Goal: Task Accomplishment & Management: Manage account settings

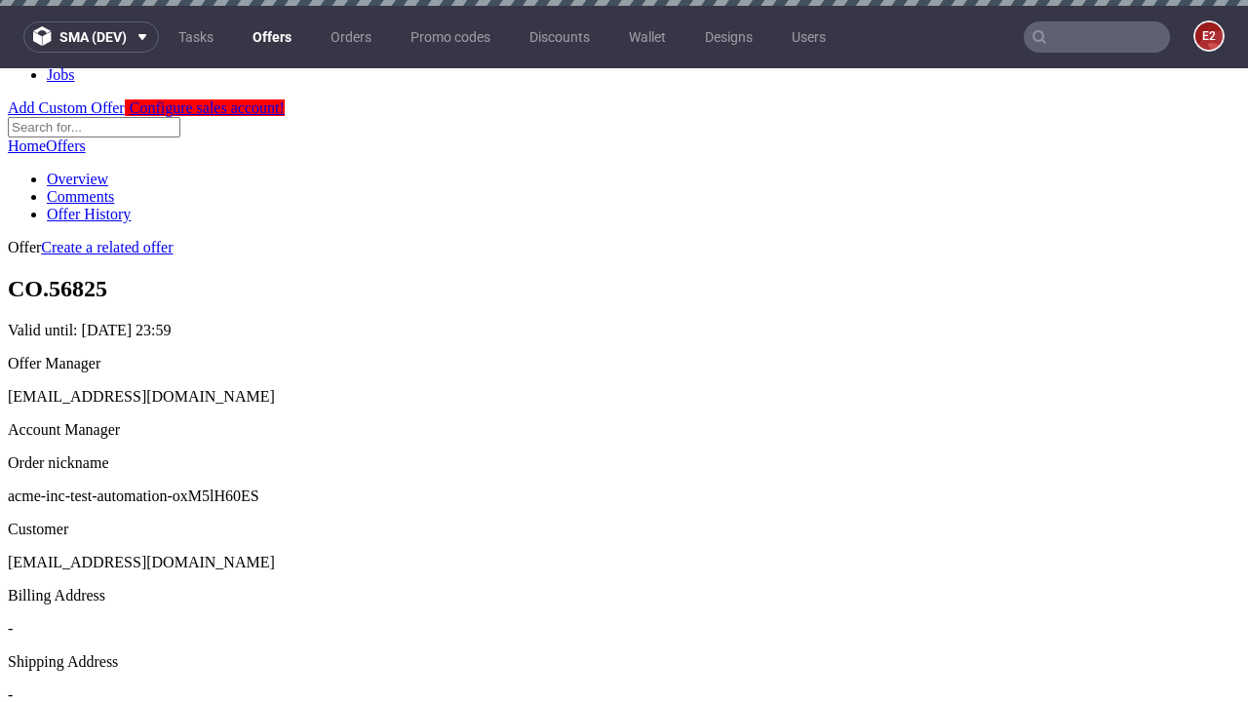
scroll to position [6, 0]
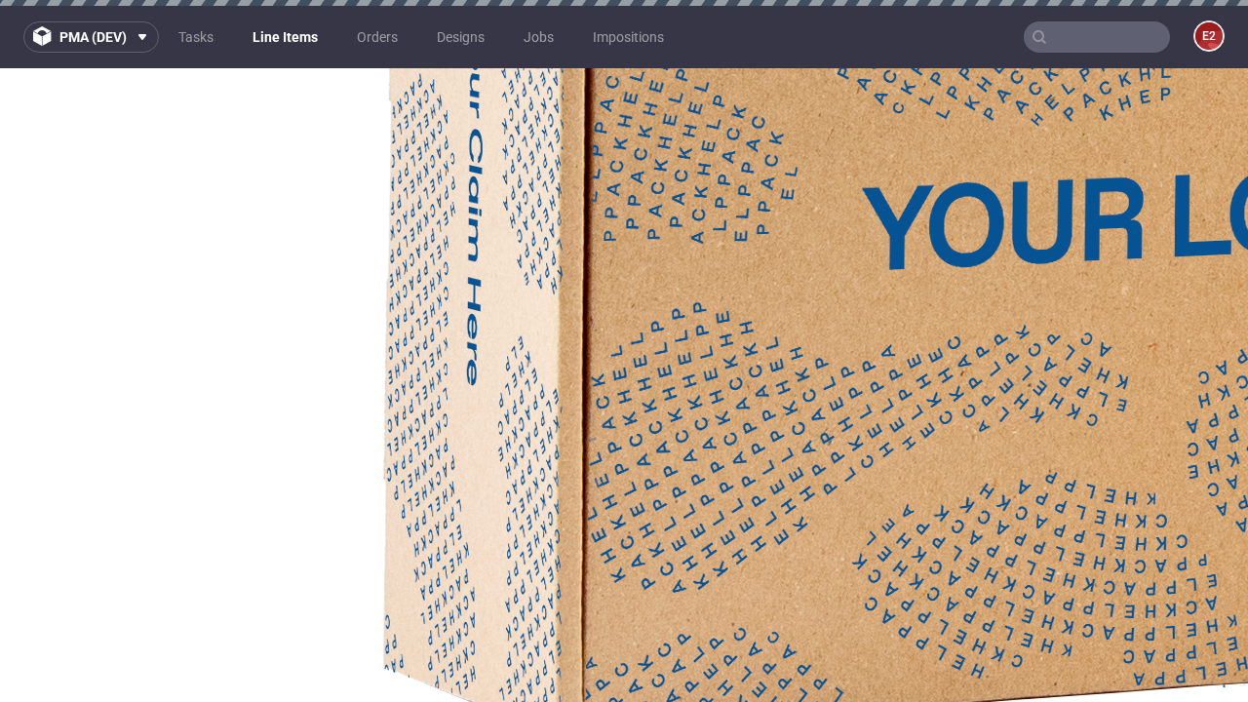
select select "accepted"
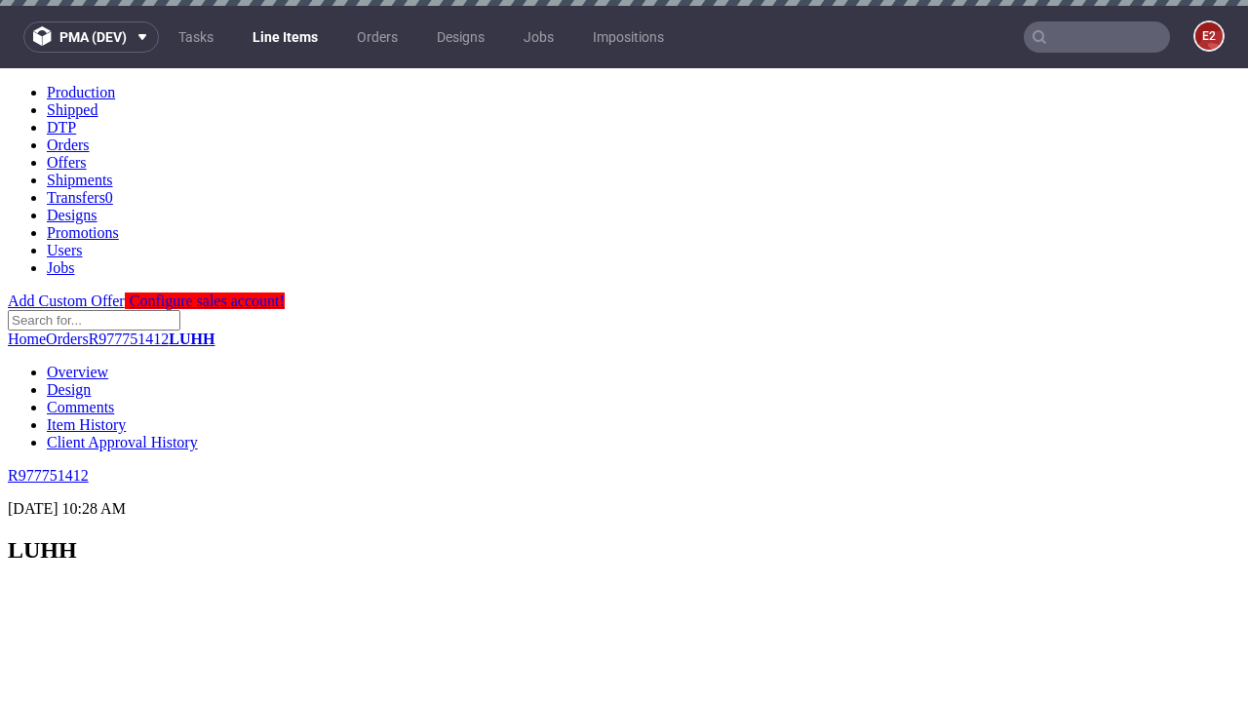
scroll to position [3402, 0]
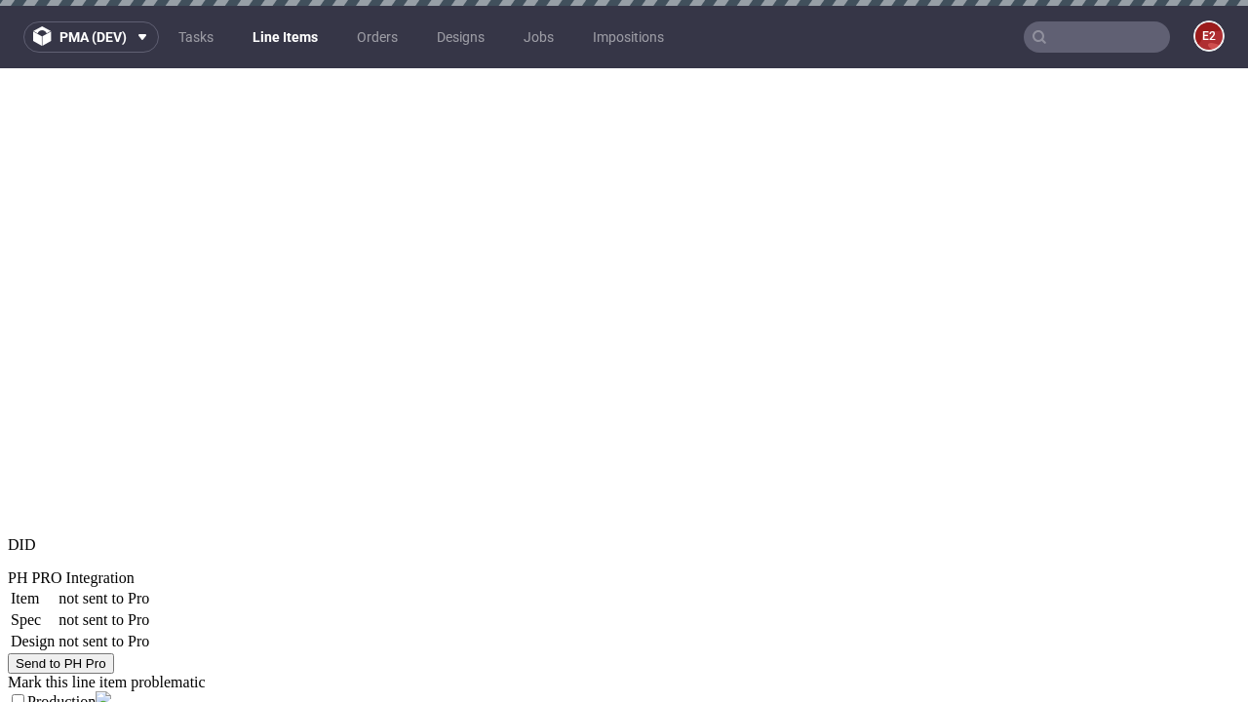
select select "received"
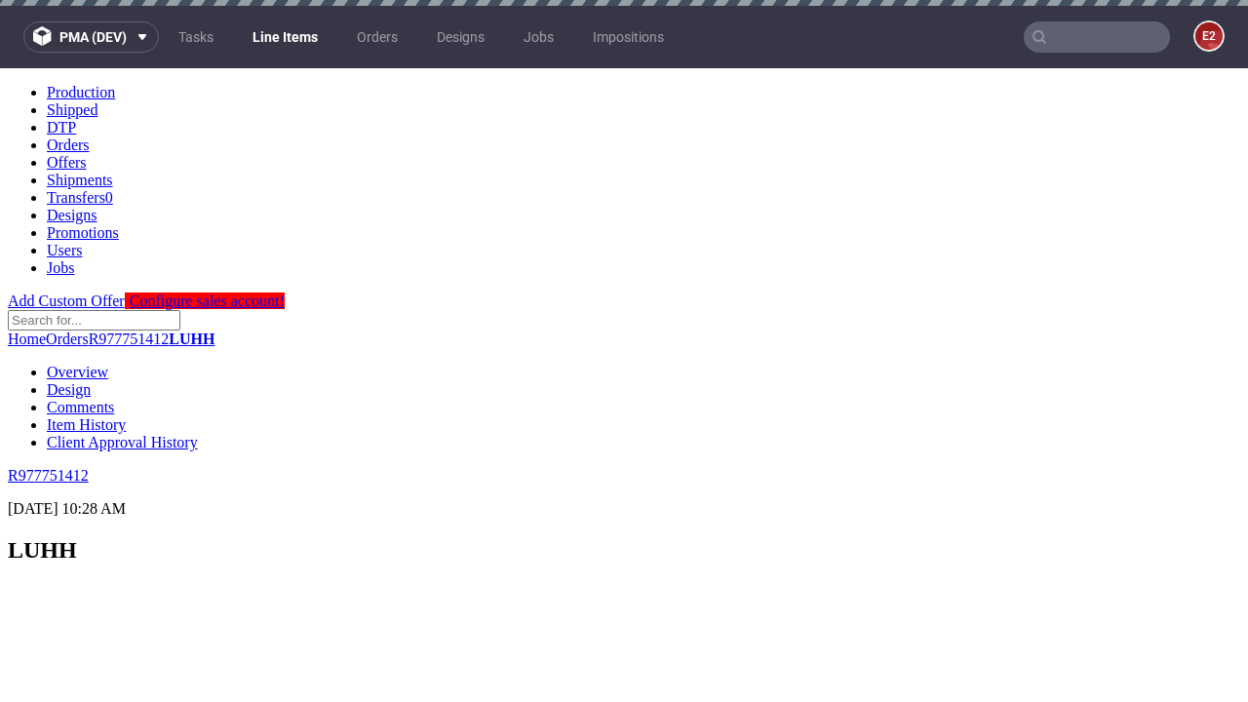
select select "accepted_dtp_issue_reprint"
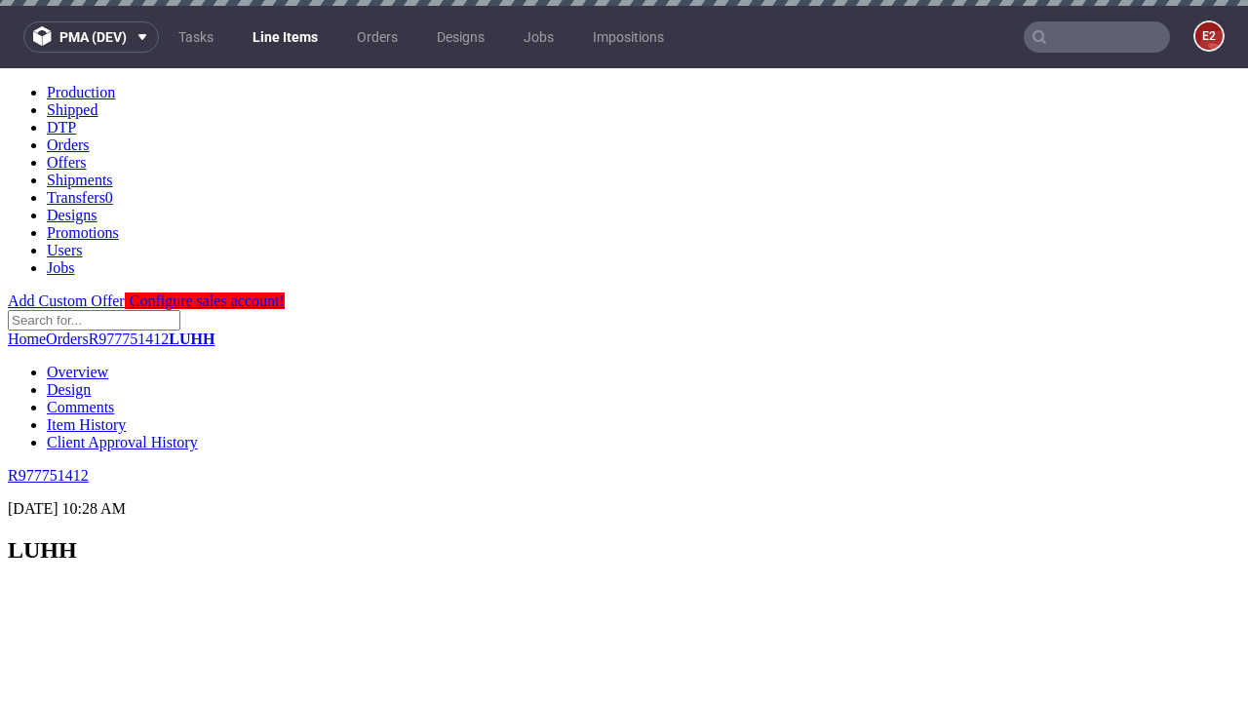
scroll to position [0, 0]
